Goal: Task Accomplishment & Management: Manage account settings

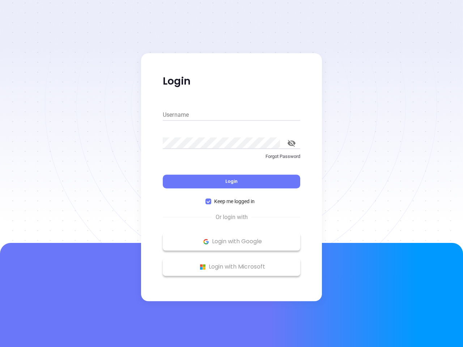
click at [231, 174] on div "Login" at bounding box center [231, 177] width 137 height 22
click at [231, 115] on input "Username" at bounding box center [231, 115] width 137 height 12
click at [291, 143] on icon "toggle password visibility" at bounding box center [291, 143] width 8 height 7
click at [231, 182] on span "Login" at bounding box center [231, 181] width 12 height 6
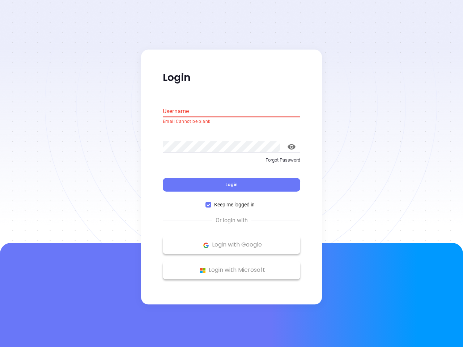
click at [231, 201] on span "Keep me logged in" at bounding box center [234, 205] width 46 height 8
click at [211, 202] on input "Keep me logged in" at bounding box center [208, 205] width 6 height 6
checkbox input "false"
click at [231, 242] on p "Login with Google" at bounding box center [231, 245] width 130 height 11
click at [231, 267] on p "Login with Microsoft" at bounding box center [231, 270] width 130 height 11
